Goal: Task Accomplishment & Management: Manage account settings

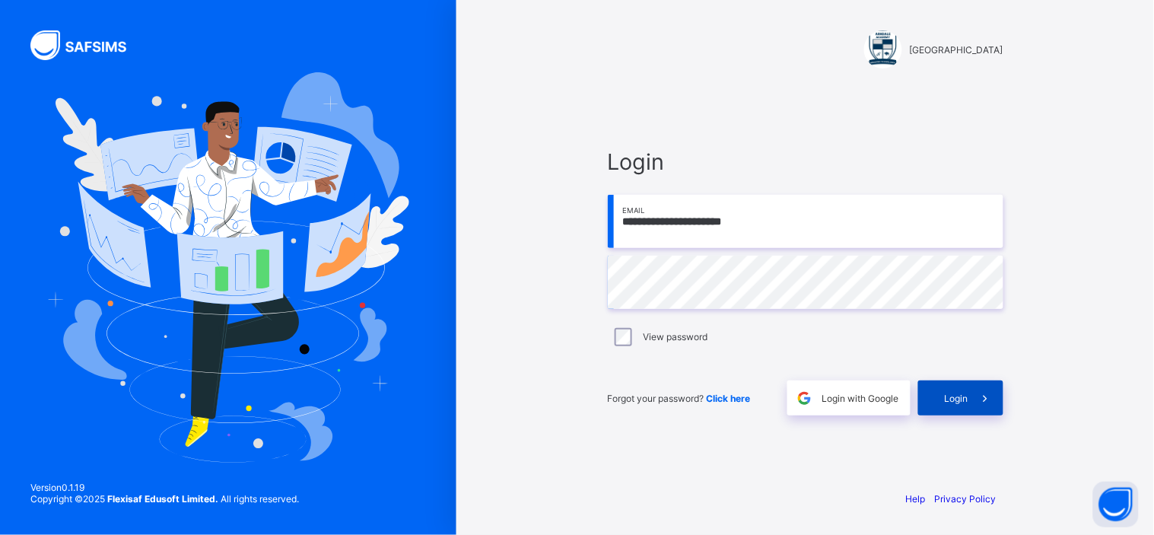
click at [959, 401] on span "Login" at bounding box center [956, 397] width 24 height 11
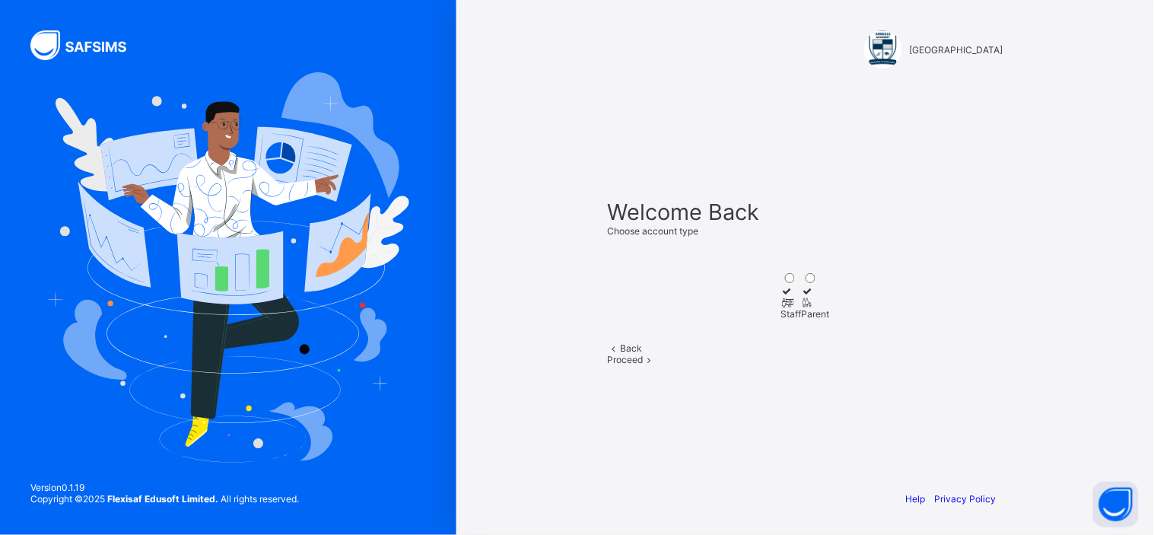
click at [781, 297] on icon at bounding box center [787, 302] width 13 height 11
click at [643, 365] on span "Proceed" at bounding box center [626, 359] width 36 height 11
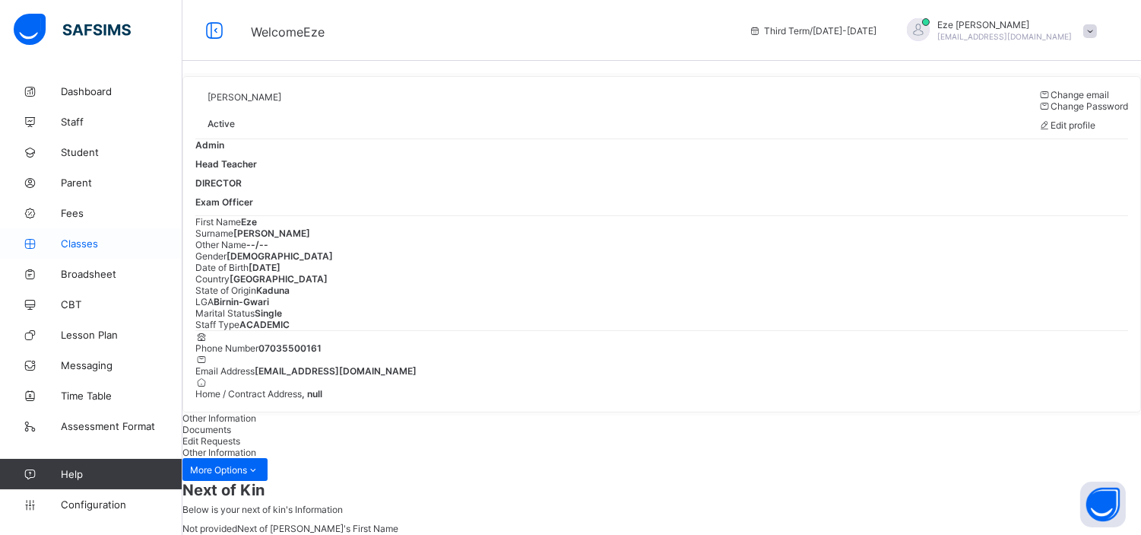
click at [81, 241] on span "Classes" at bounding box center [122, 243] width 122 height 12
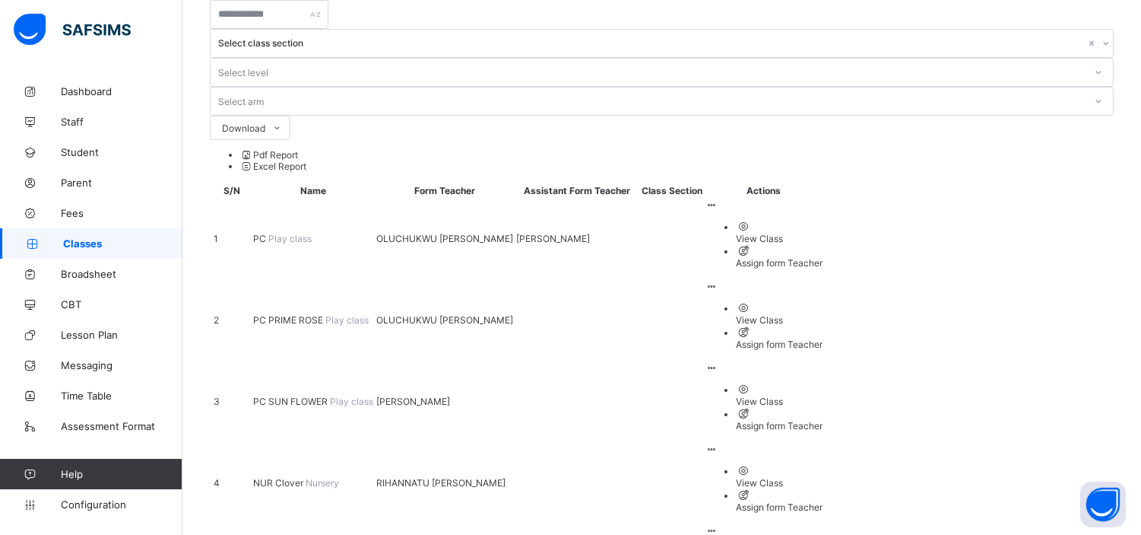
scroll to position [101, 0]
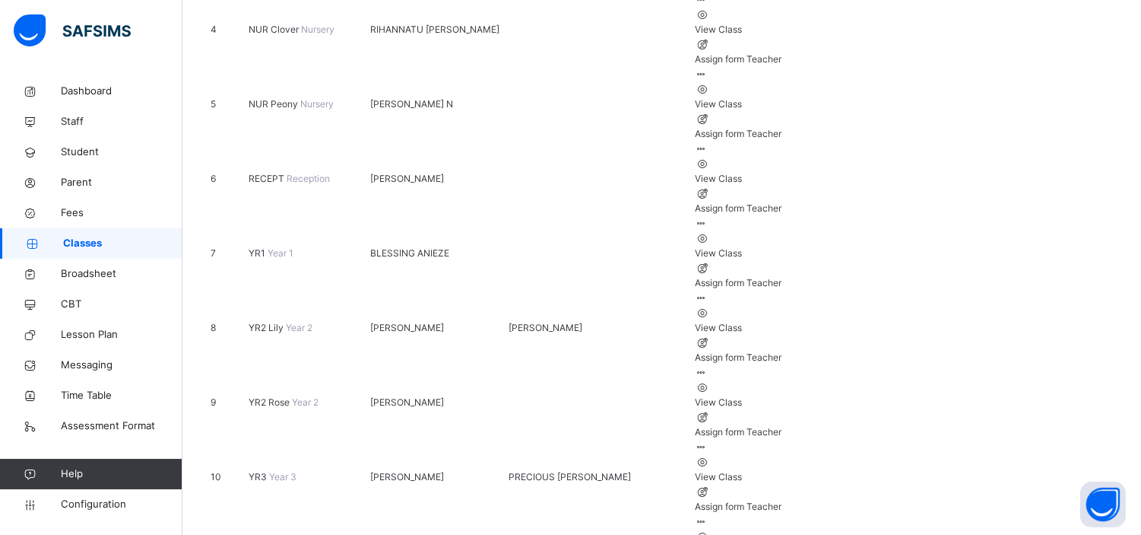
scroll to position [516, 0]
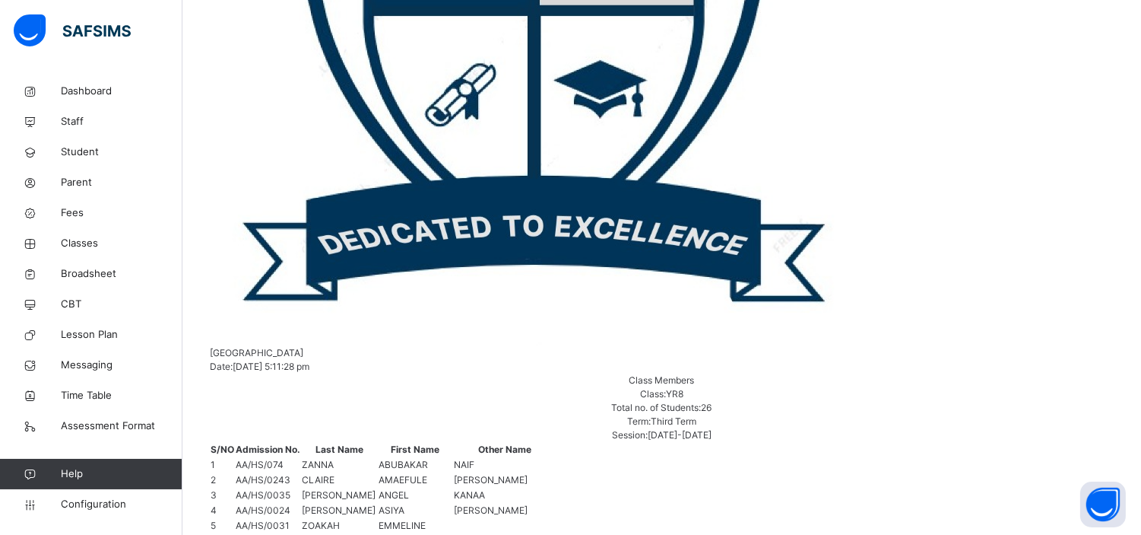
scroll to position [643, 0]
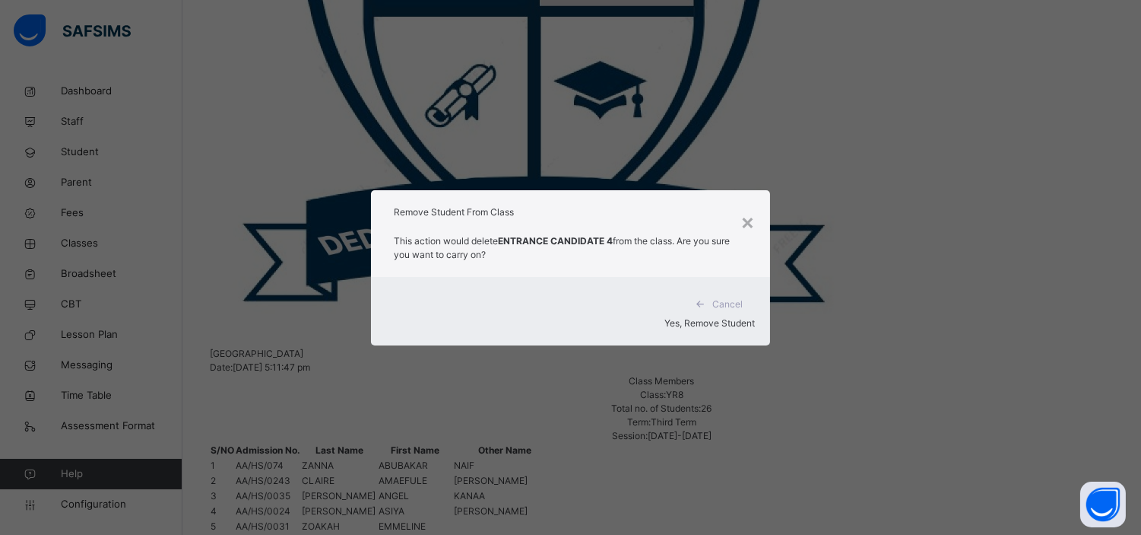
click at [716, 317] on span "Yes, Remove Student" at bounding box center [710, 322] width 90 height 11
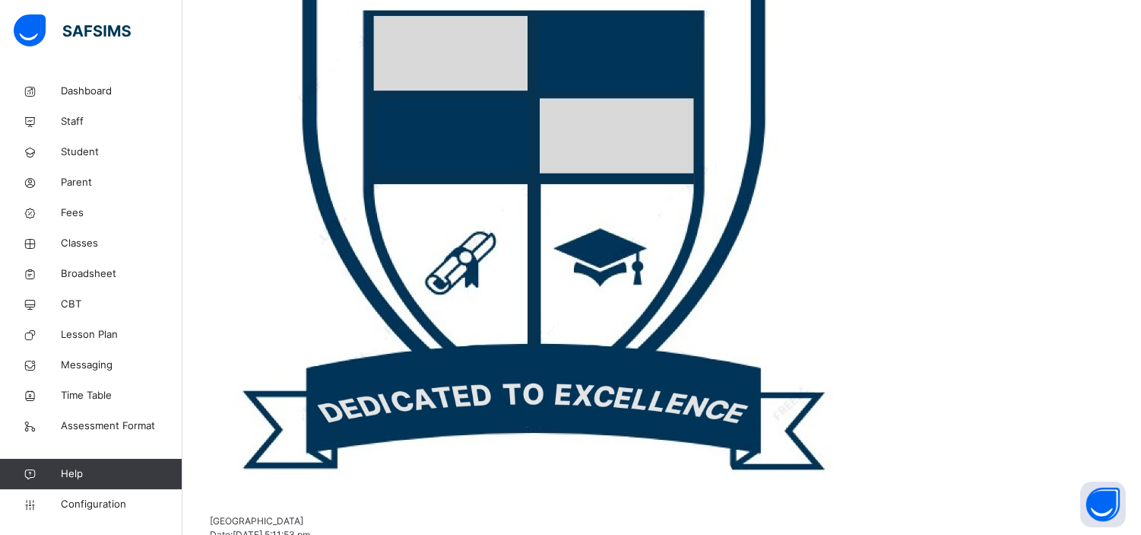
scroll to position [477, 0]
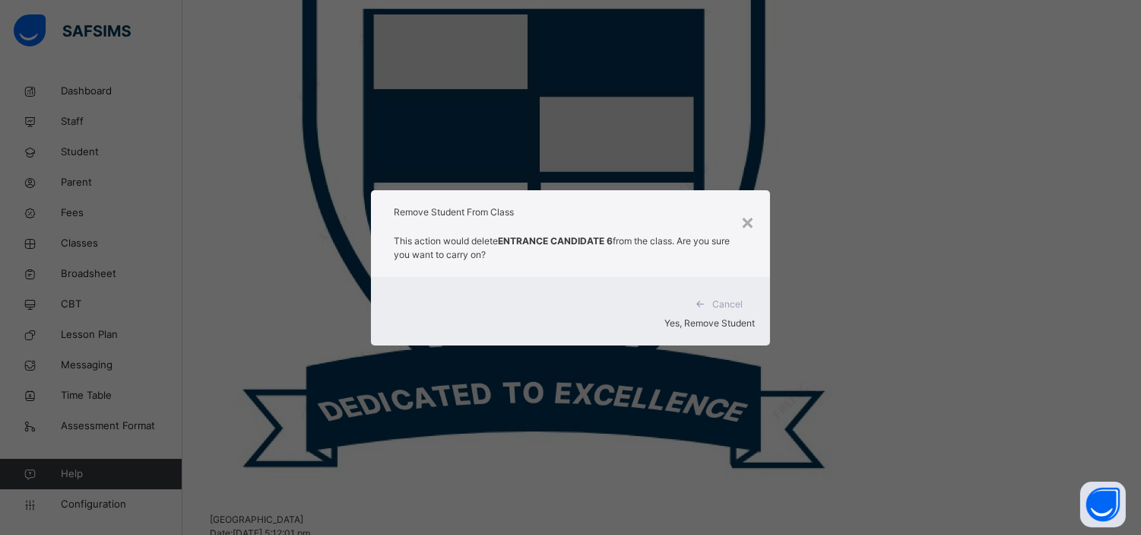
click at [723, 317] on span "Yes, Remove Student" at bounding box center [710, 322] width 90 height 11
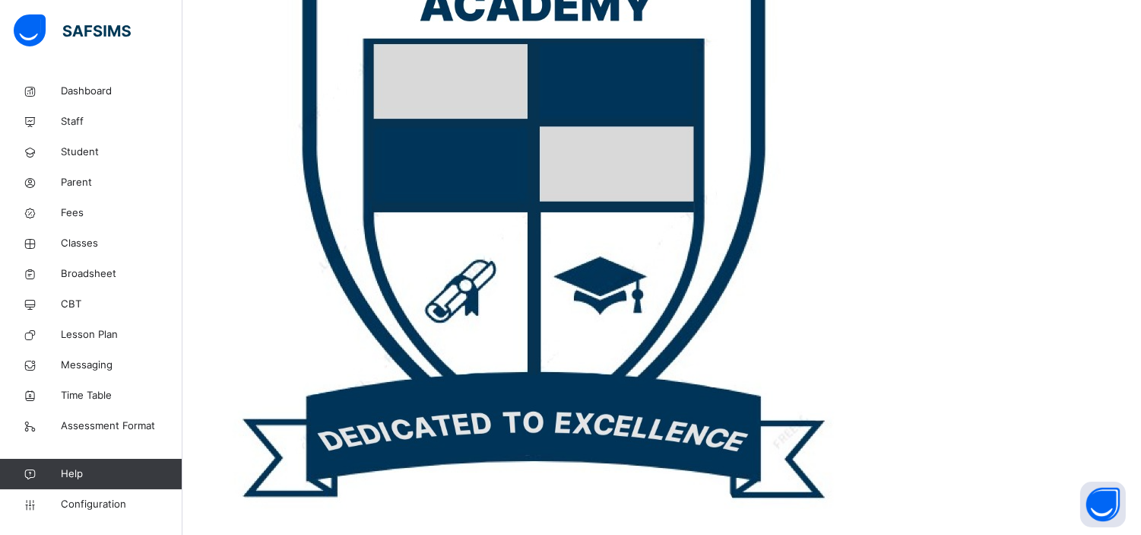
scroll to position [449, 0]
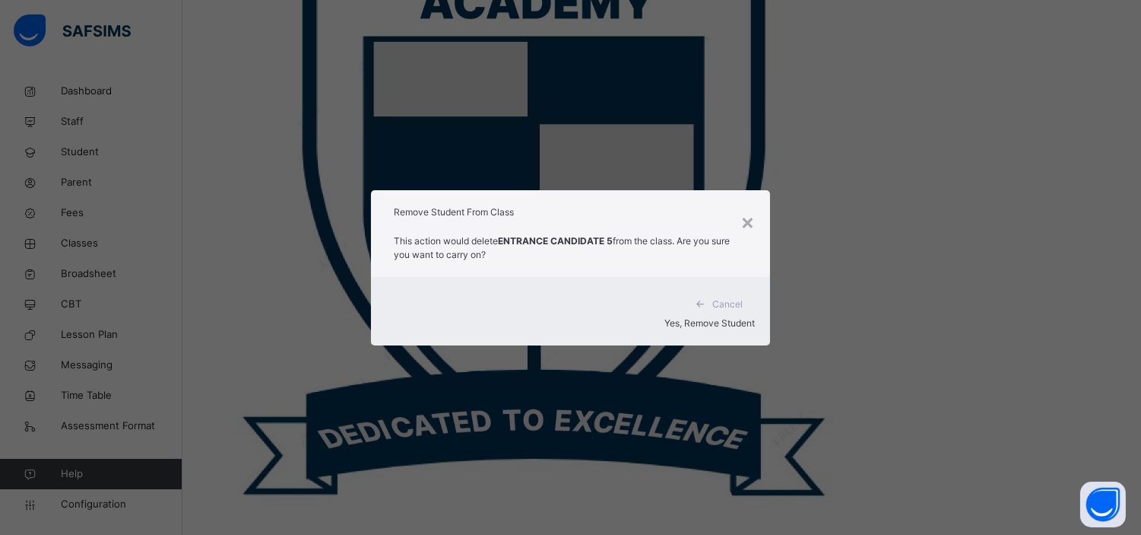
click at [701, 317] on span "Yes, Remove Student" at bounding box center [710, 322] width 90 height 11
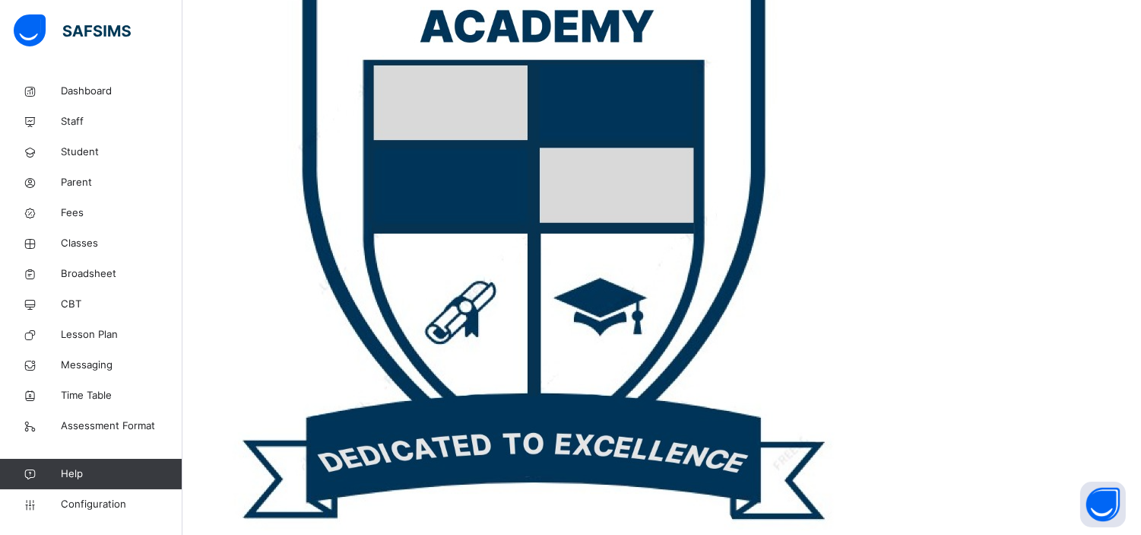
scroll to position [427, 0]
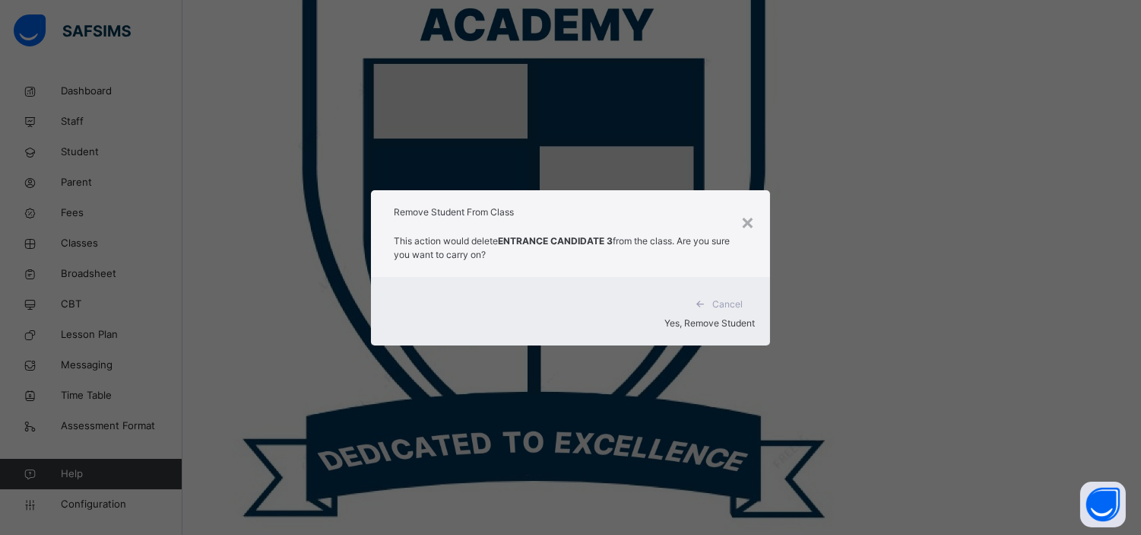
click at [704, 316] on div "Yes, Remove Student" at bounding box center [570, 323] width 369 height 14
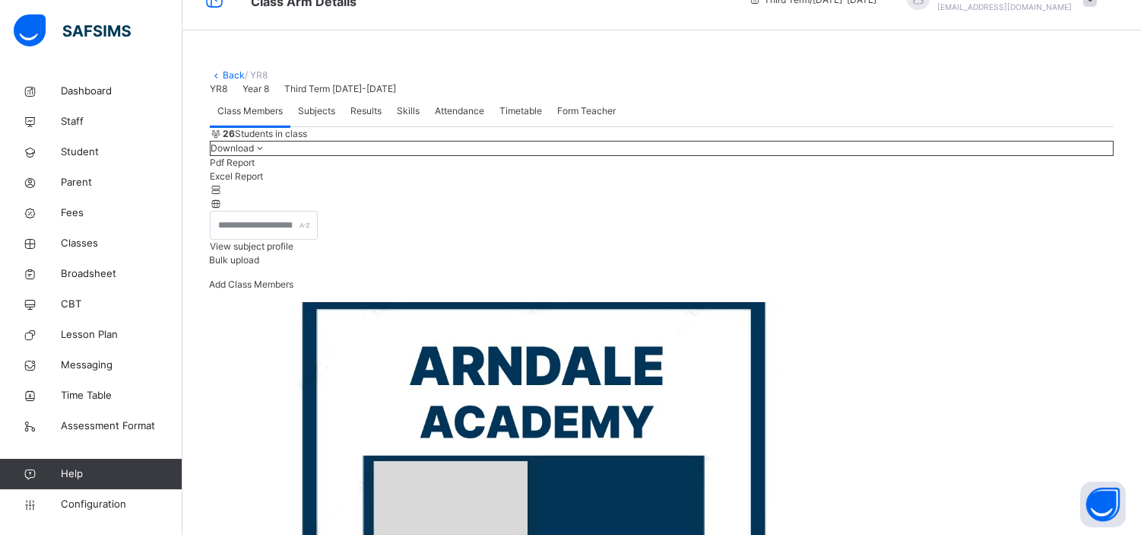
scroll to position [34, 0]
